Goal: Transaction & Acquisition: Book appointment/travel/reservation

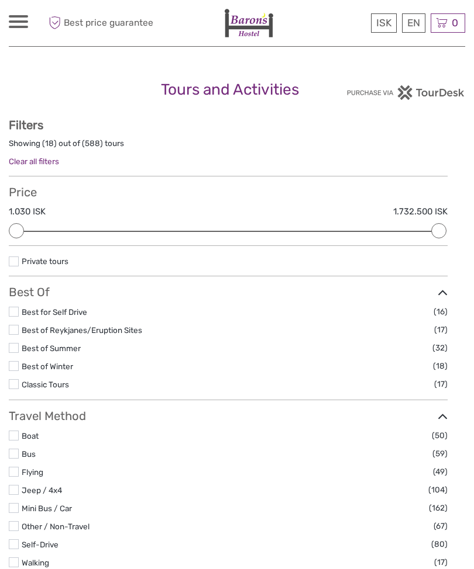
select select
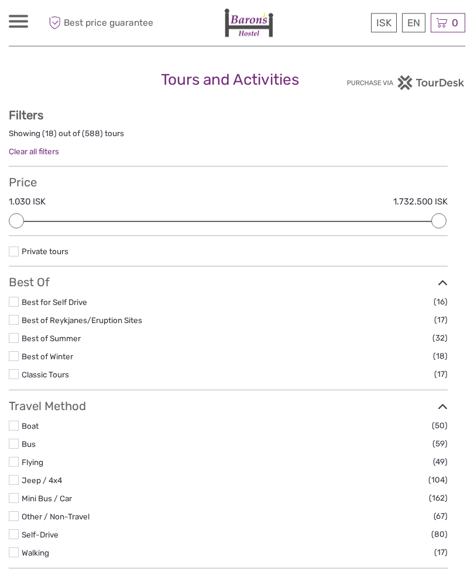
scroll to position [11, 0]
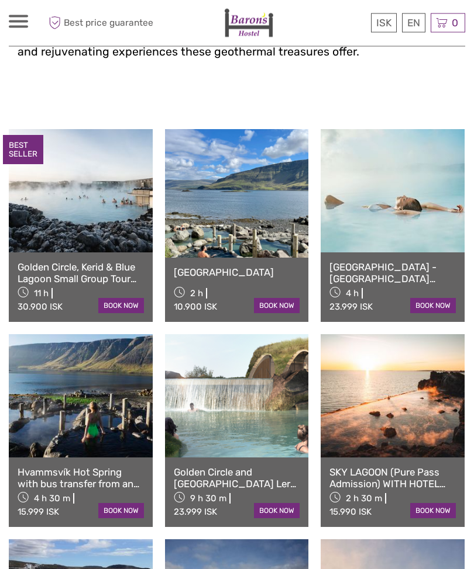
scroll to position [408, 0]
click at [0, 0] on link "English" at bounding box center [0, 0] width 0 height 0
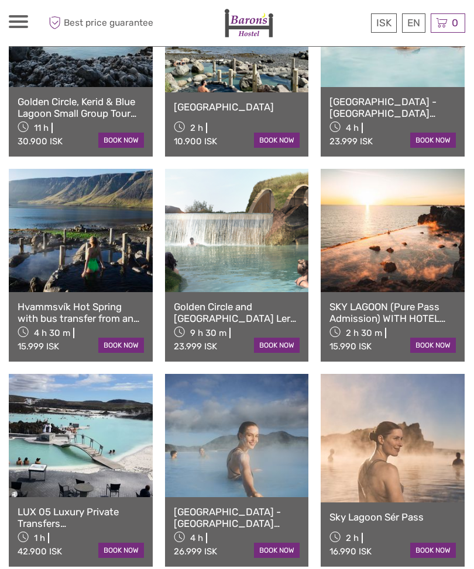
scroll to position [572, 0]
click at [247, 456] on link at bounding box center [237, 436] width 144 height 123
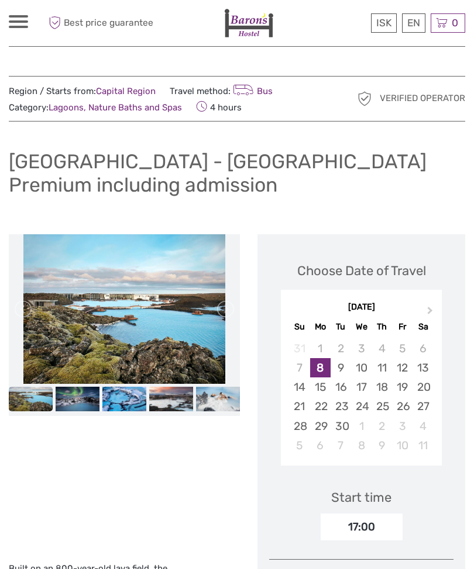
click at [419, 314] on div "September 2025 Su Mo Tu We Th Fr Sa" at bounding box center [361, 316] width 161 height 39
click at [430, 305] on button "Next Month" at bounding box center [431, 314] width 19 height 19
click at [425, 306] on button "Next Month" at bounding box center [431, 314] width 19 height 19
click at [339, 424] on div "25" at bounding box center [340, 426] width 20 height 19
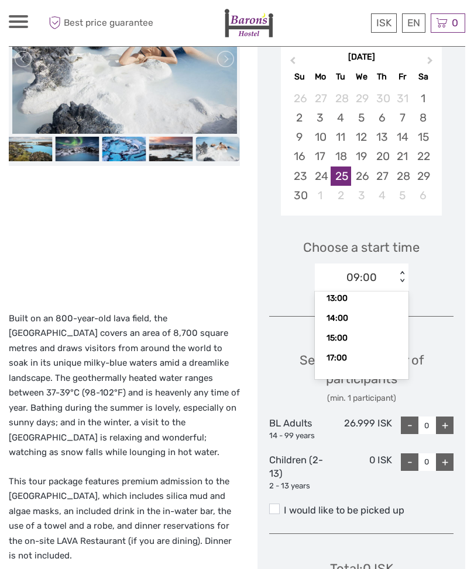
scroll to position [74, 0]
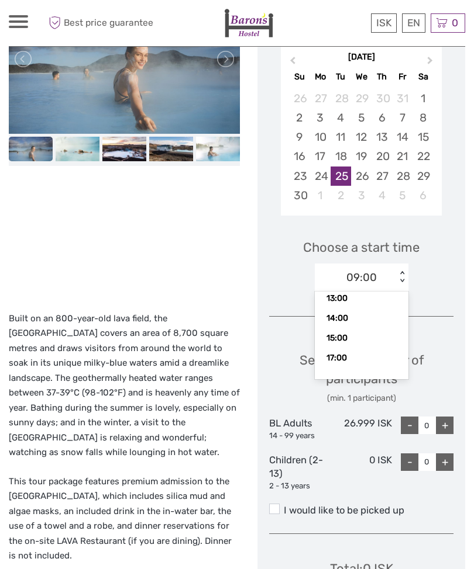
click at [346, 295] on div "13:00" at bounding box center [361, 299] width 82 height 20
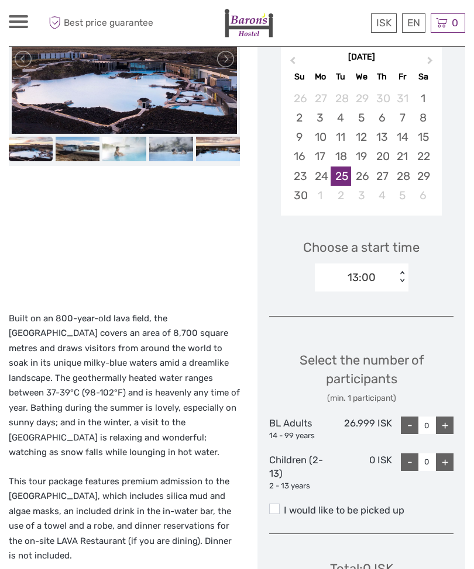
click at [284, 504] on label "I would like to be picked up" at bounding box center [361, 511] width 184 height 14
click at [284, 506] on input "I would like to be picked up" at bounding box center [284, 506] width 0 height 0
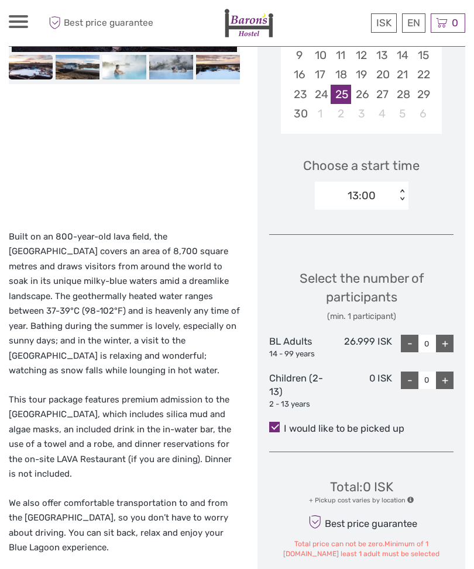
scroll to position [334, 0]
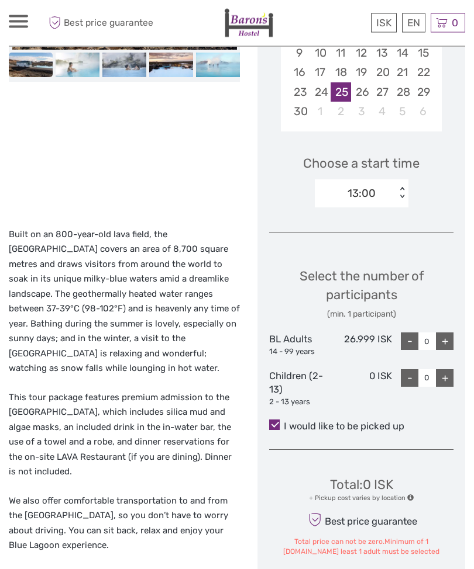
click at [452, 335] on div "+" at bounding box center [445, 342] width 18 height 18
type input "1"
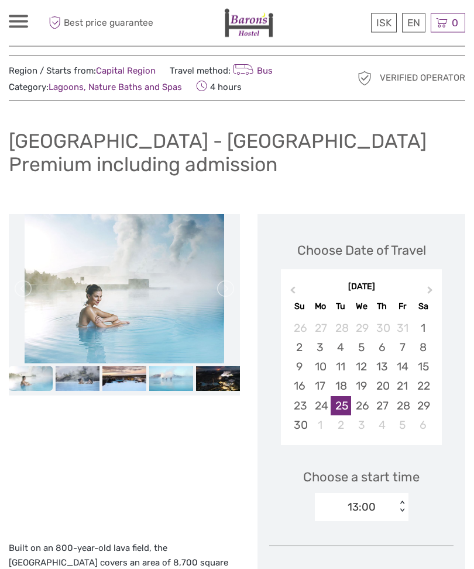
scroll to position [0, 0]
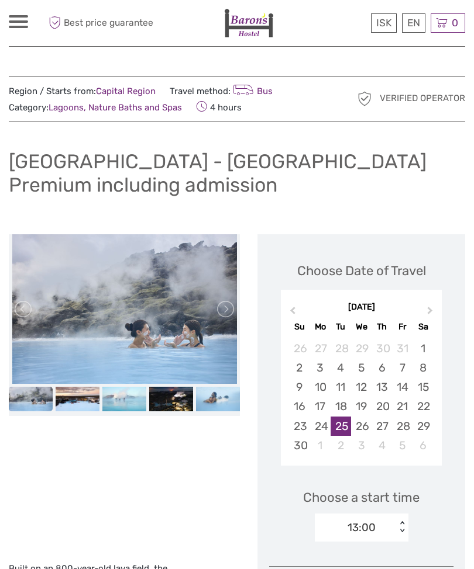
click at [133, 155] on h1 "Reykjavík - Blue Lagoon Premium including admission" at bounding box center [237, 173] width 456 height 47
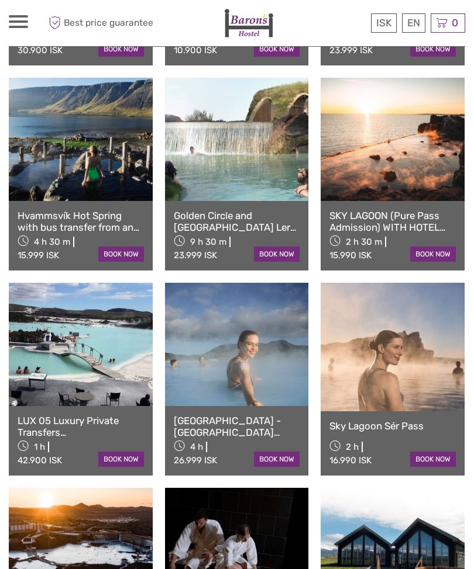
scroll to position [666, 0]
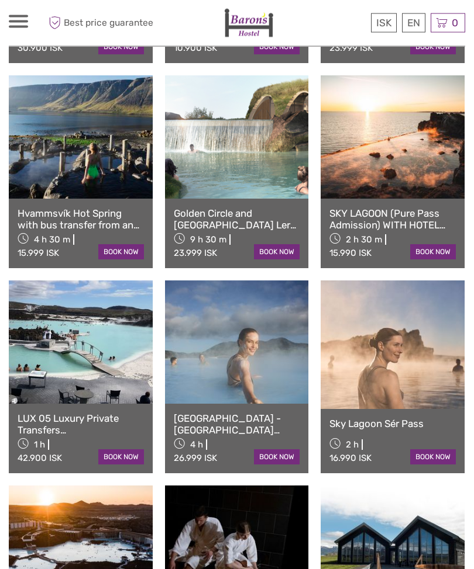
click at [424, 382] on link at bounding box center [392, 345] width 144 height 129
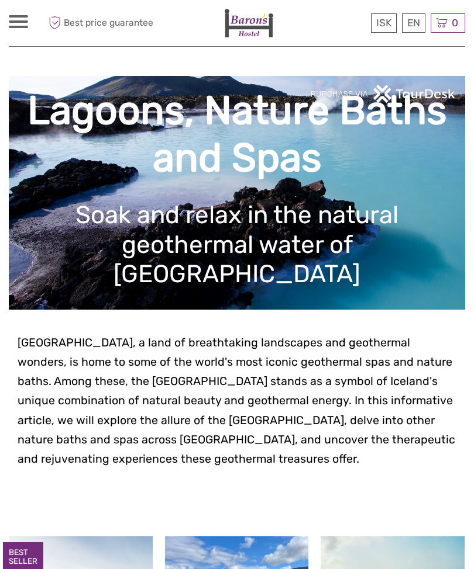
click at [111, 22] on span "Best price guarantee" at bounding box center [100, 22] width 108 height 19
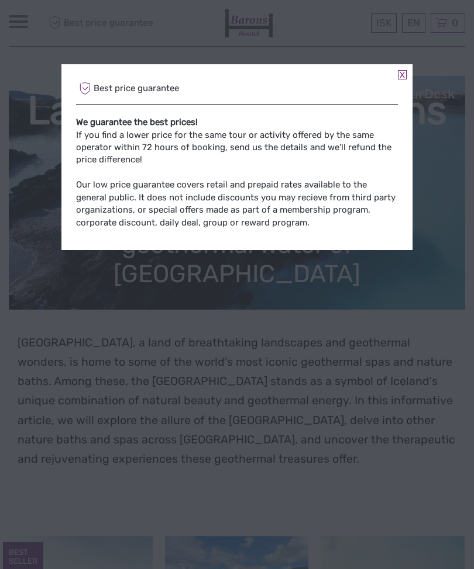
click at [407, 74] on div "Best price guarantee We guarantee the best prices! If you find a lower price fo…" at bounding box center [236, 157] width 351 height 186
click at [408, 71] on div "Best price guarantee We guarantee the best prices! If you find a lower price fo…" at bounding box center [236, 157] width 351 height 186
click at [451, 113] on div "Best price guarantee We guarantee the best prices! If you find a lower price fo…" at bounding box center [237, 284] width 474 height 569
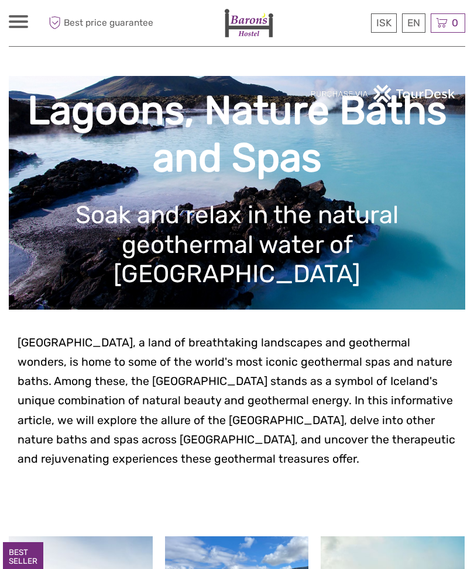
click at [16, 22] on span at bounding box center [18, 21] width 19 height 2
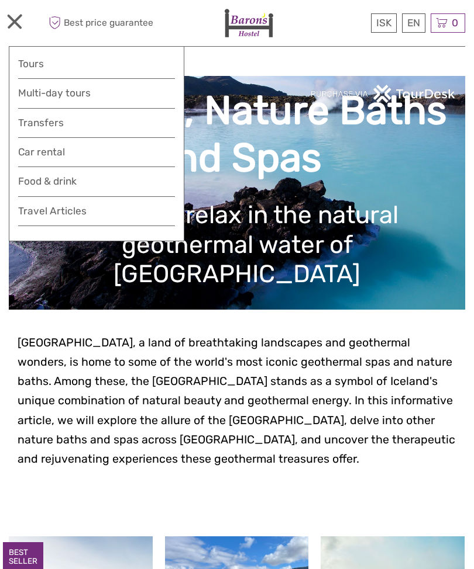
click at [312, 360] on span "Iceland, a land of breathtaking landscapes and geothermal wonders, is home to s…" at bounding box center [236, 401] width 437 height 130
click at [43, 65] on link "Tours" at bounding box center [96, 64] width 157 height 17
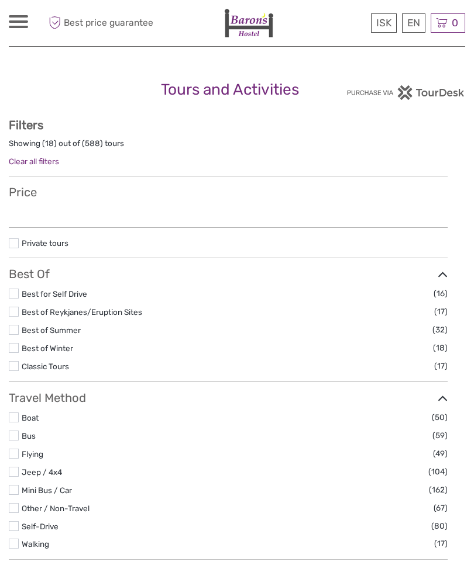
select select
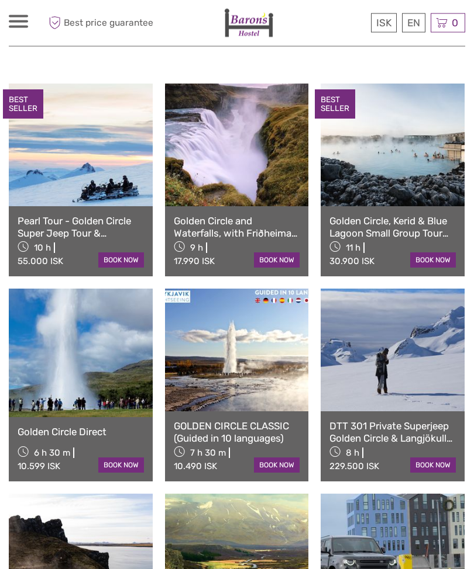
scroll to position [589, 0]
click at [247, 355] on link at bounding box center [237, 350] width 144 height 123
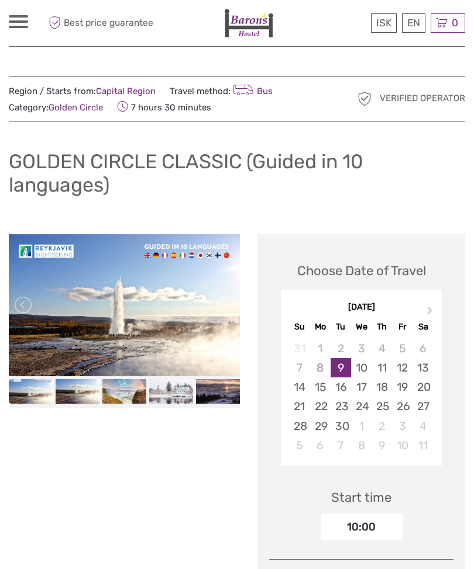
click at [32, 382] on img at bounding box center [31, 391] width 44 height 25
click at [82, 396] on img at bounding box center [78, 391] width 44 height 25
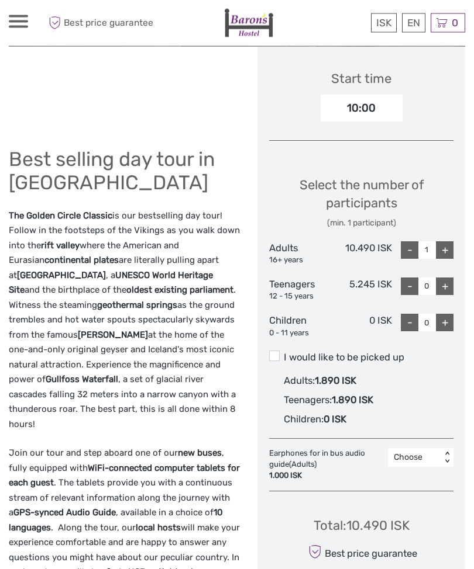
scroll to position [419, 0]
click at [279, 351] on span at bounding box center [274, 356] width 11 height 11
click at [284, 353] on input "I would like to be picked up" at bounding box center [284, 353] width 0 height 0
click at [441, 247] on div "+" at bounding box center [445, 250] width 18 height 18
click at [406, 245] on div "-" at bounding box center [410, 250] width 18 height 18
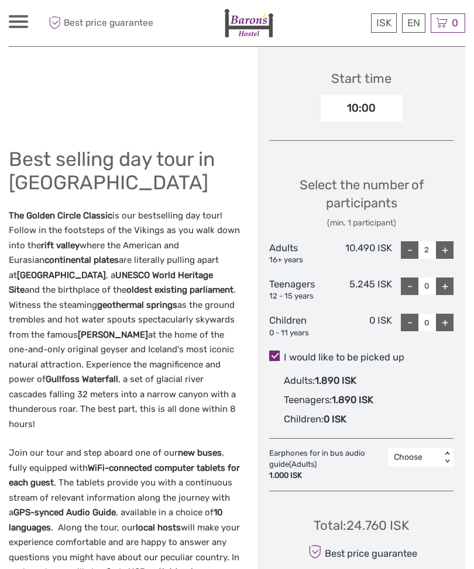
type input "1"
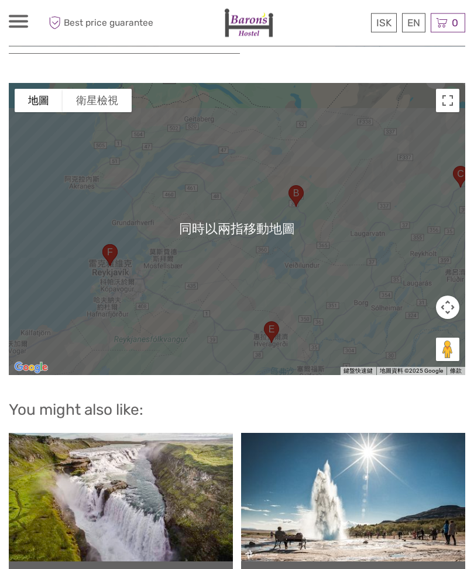
scroll to position [1944, 0]
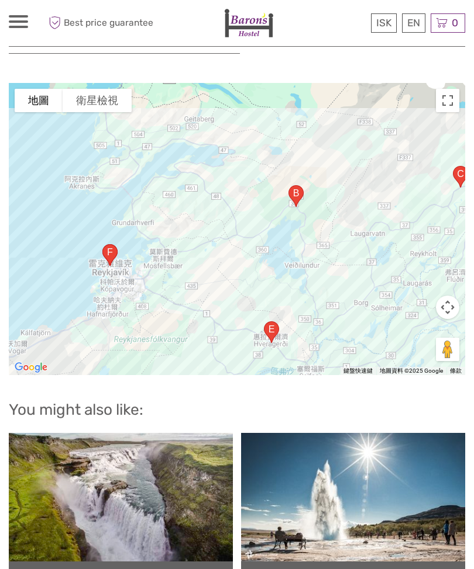
click at [451, 296] on button "地圖攝影機控制項" at bounding box center [447, 307] width 23 height 23
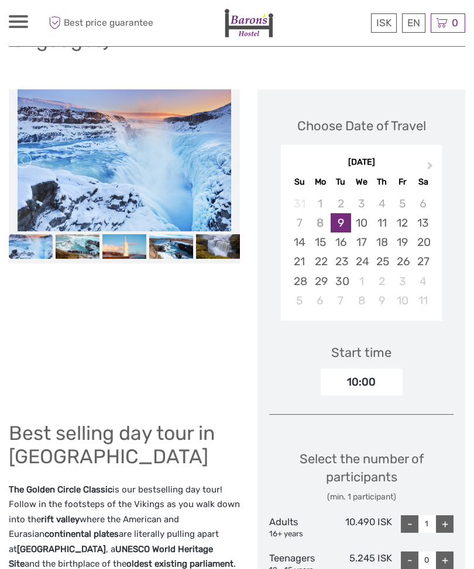
scroll to position [144, 0]
click at [76, 243] on img at bounding box center [78, 247] width 44 height 25
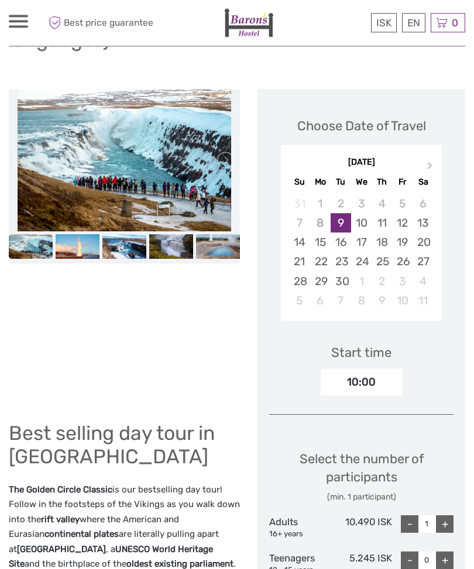
click at [115, 254] on img at bounding box center [124, 247] width 44 height 25
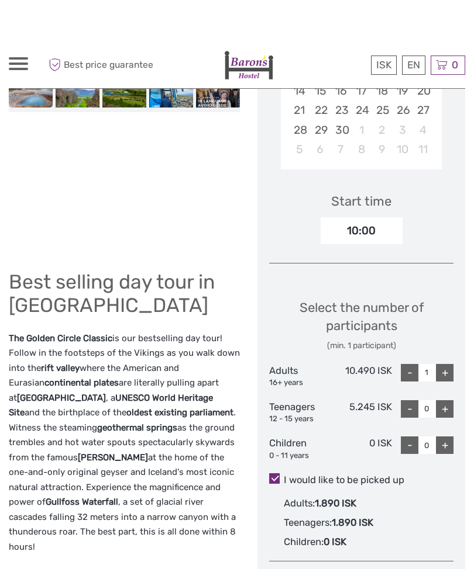
scroll to position [0, 0]
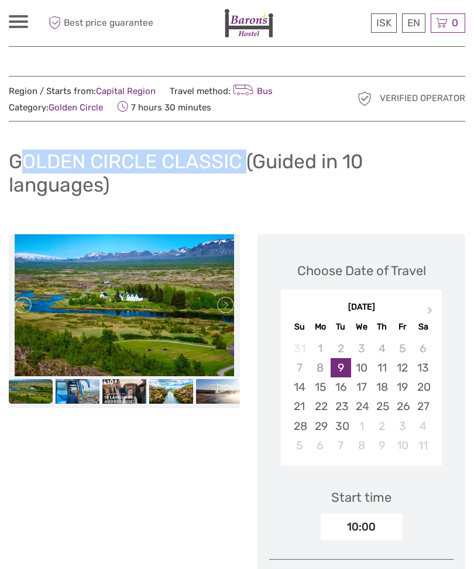
click at [128, 89] on link "Capital Region" at bounding box center [126, 91] width 60 height 11
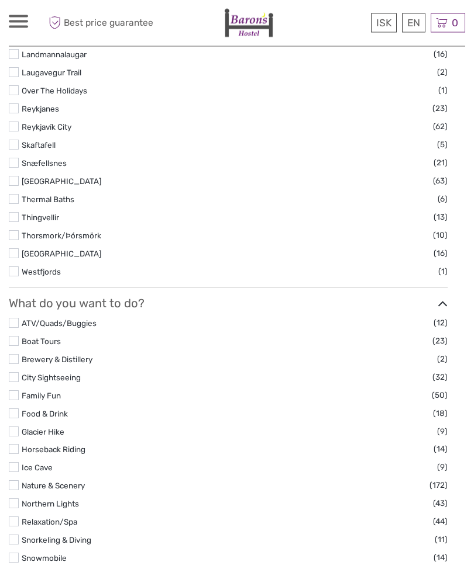
scroll to position [686, 0]
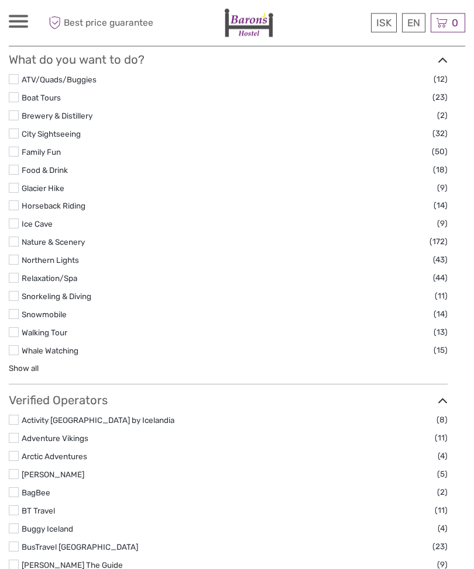
scroll to position [930, 0]
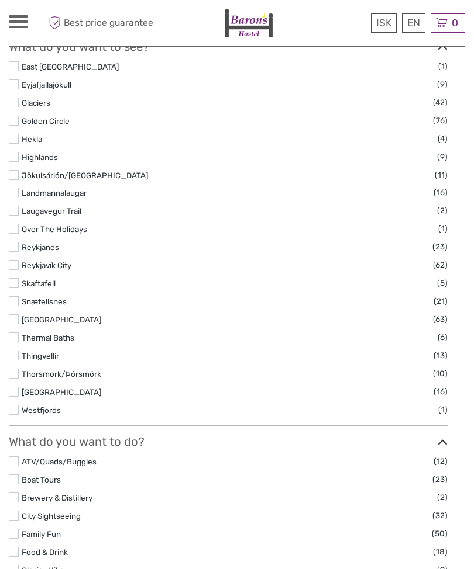
scroll to position [545, 0]
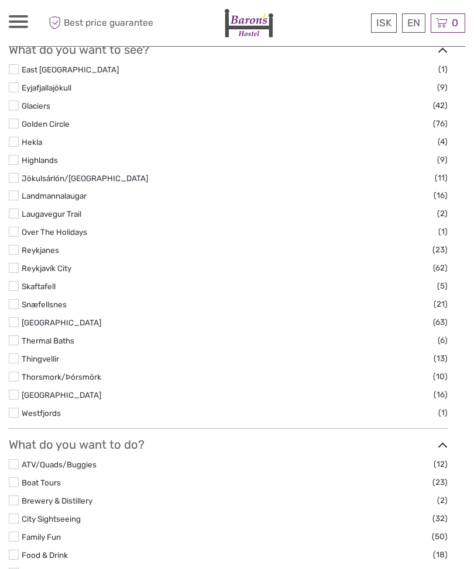
click at [18, 129] on label at bounding box center [14, 124] width 10 height 10
click at [0, 0] on input "checkbox" at bounding box center [0, 0] width 0 height 0
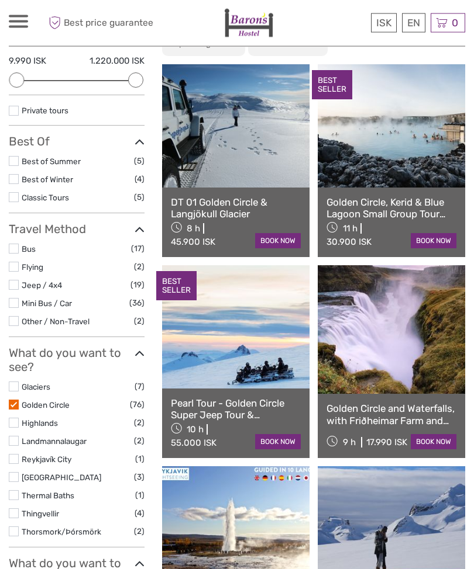
scroll to position [153, 0]
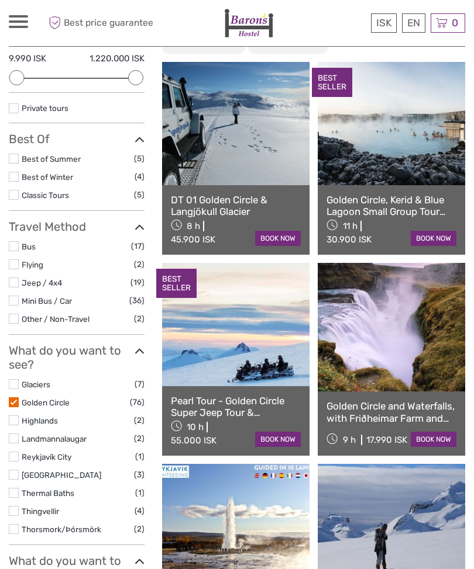
click at [424, 148] on link at bounding box center [390, 123] width 147 height 123
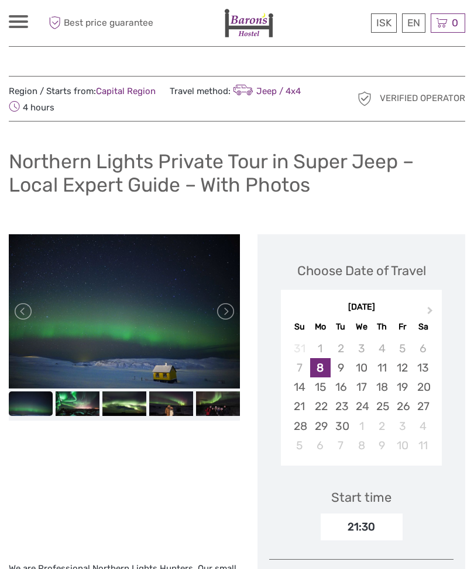
click at [227, 312] on link at bounding box center [224, 311] width 19 height 19
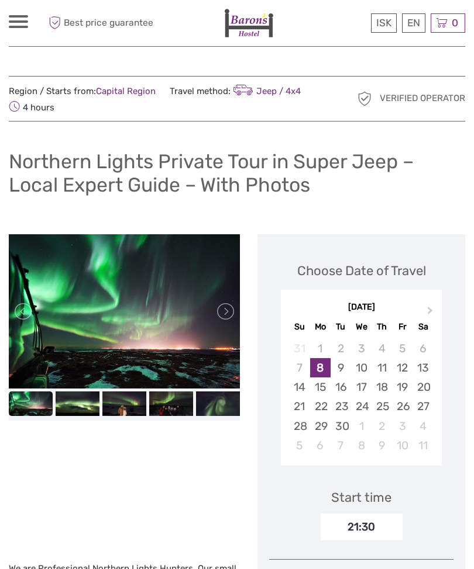
click at [224, 312] on link at bounding box center [224, 311] width 19 height 19
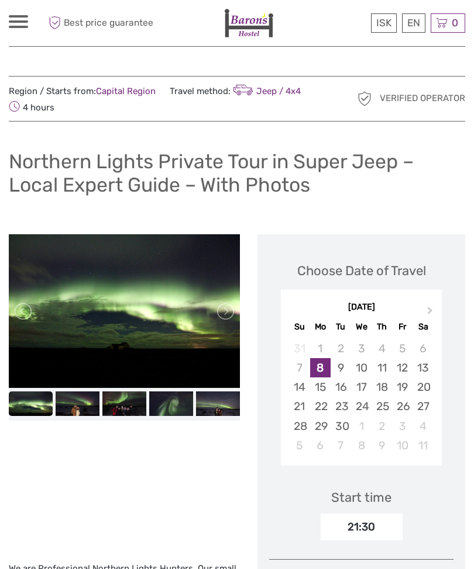
click at [224, 317] on link at bounding box center [224, 311] width 19 height 19
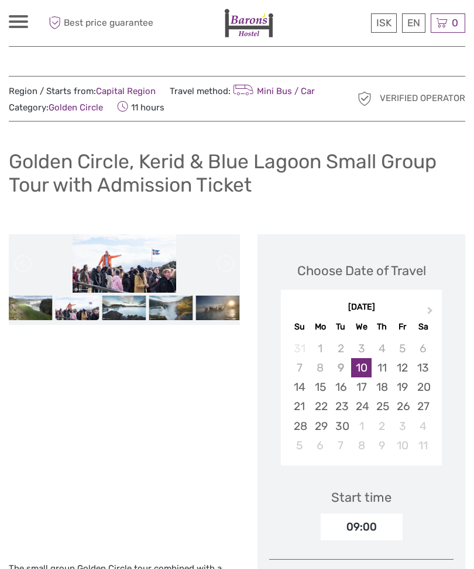
click at [133, 260] on img at bounding box center [124, 263] width 104 height 58
click at [44, 313] on img at bounding box center [31, 308] width 44 height 25
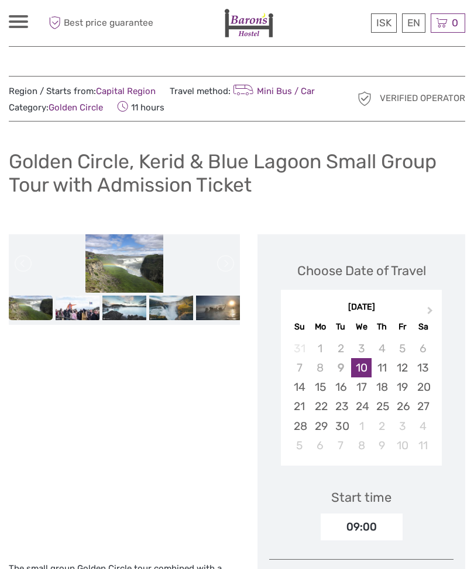
click at [140, 271] on img at bounding box center [124, 263] width 78 height 58
click at [219, 309] on img at bounding box center [218, 308] width 44 height 25
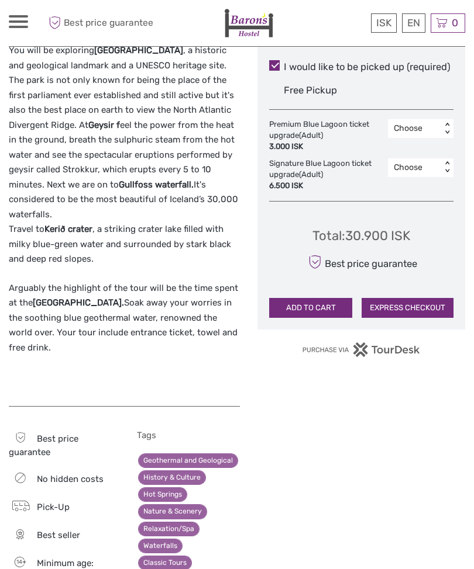
scroll to position [636, 0]
